Goal: Information Seeking & Learning: Check status

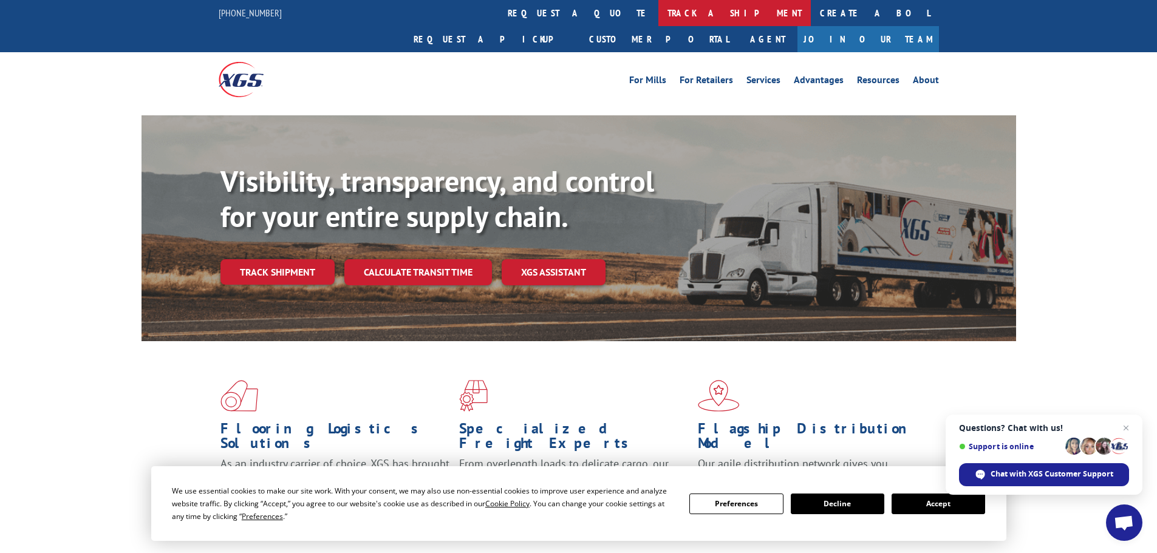
click at [659, 13] on link "track a shipment" at bounding box center [735, 13] width 152 height 26
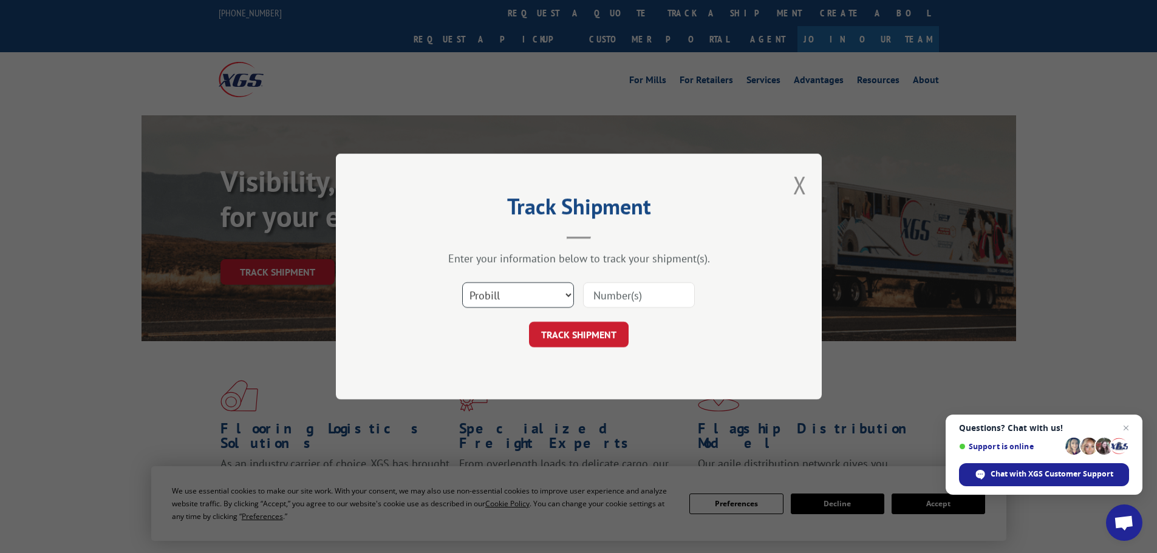
click at [567, 293] on select "Select category... Probill BOL PO" at bounding box center [518, 296] width 112 height 26
select select "bol"
click at [462, 283] on select "Select category... Probill BOL PO" at bounding box center [518, 296] width 112 height 26
click at [603, 298] on input at bounding box center [639, 296] width 112 height 26
paste input "2403721"
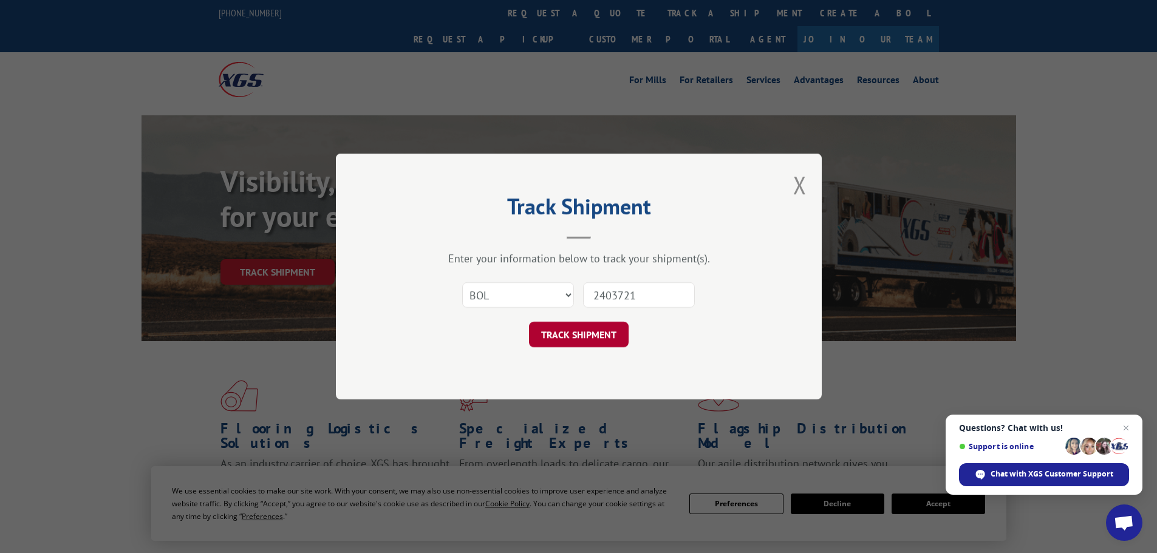
type input "2403721"
click at [595, 329] on button "TRACK SHIPMENT" at bounding box center [579, 335] width 100 height 26
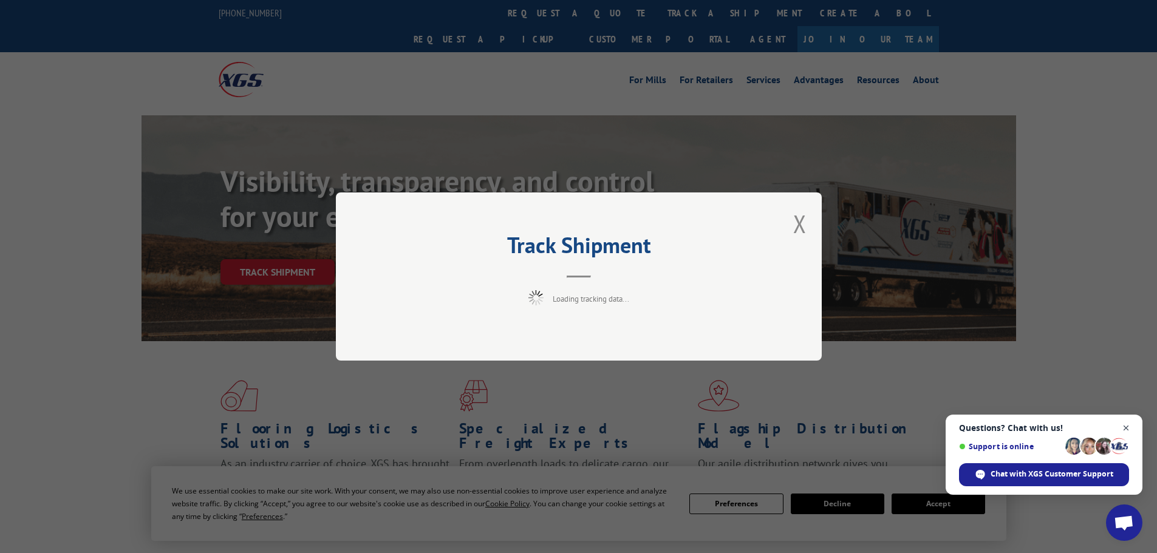
click at [1127, 425] on span "Close chat" at bounding box center [1126, 428] width 15 height 15
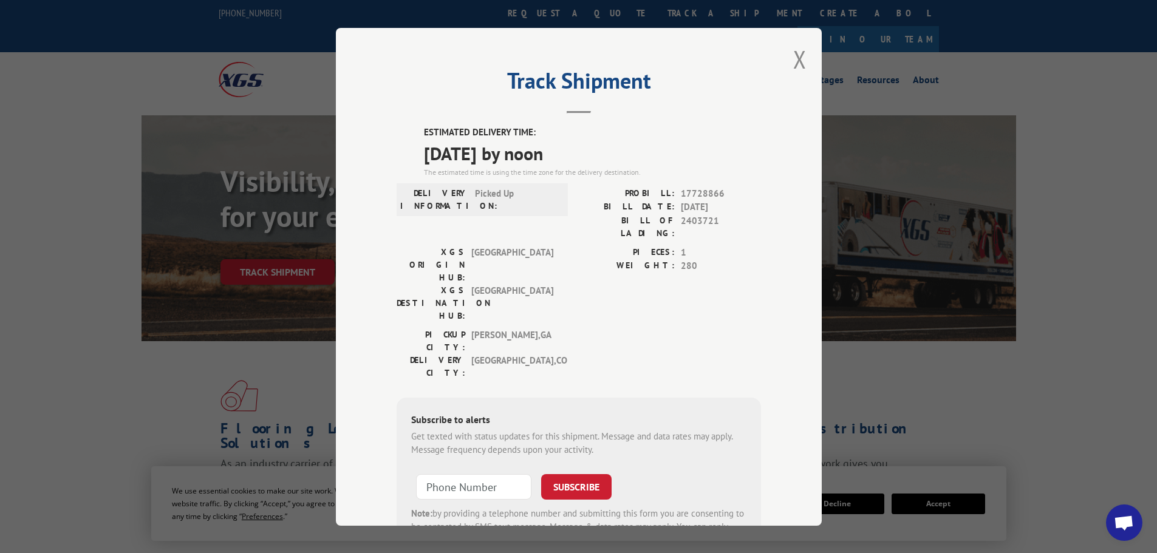
drag, startPoint x: 585, startPoint y: 159, endPoint x: 417, endPoint y: 154, distance: 167.7
click at [417, 154] on div "ESTIMATED DELIVERY TIME: [DATE] by noon The estimated time is using the time zo…" at bounding box center [579, 344] width 365 height 437
copy span "[DATE] by noon"
click at [796, 58] on button "Close modal" at bounding box center [799, 59] width 13 height 32
